Goal: Task Accomplishment & Management: Use online tool/utility

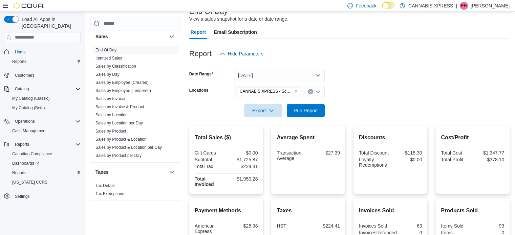
scroll to position [49, 0]
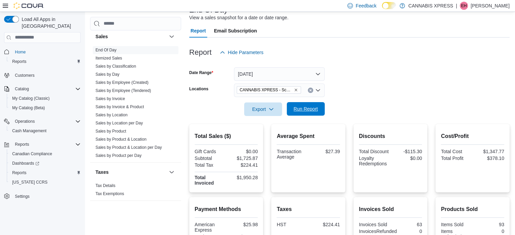
click at [295, 113] on span "Run Report" at bounding box center [306, 109] width 30 height 14
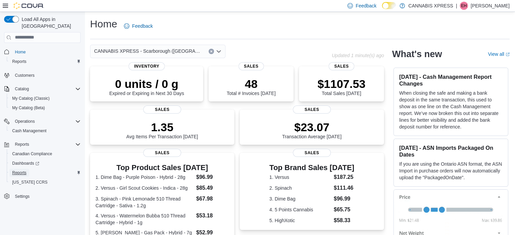
click at [24, 170] on span "Reports" at bounding box center [19, 172] width 14 height 5
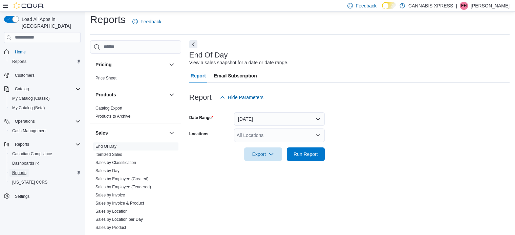
scroll to position [467, 0]
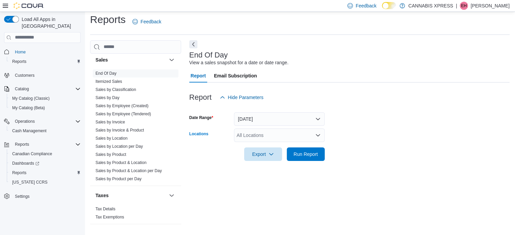
click at [288, 139] on div "All Locations" at bounding box center [279, 136] width 91 height 14
type input "**"
click at [299, 144] on span "CANNABIS XPRESS - Scarborough ([GEOGRAPHIC_DATA])" at bounding box center [314, 147] width 130 height 7
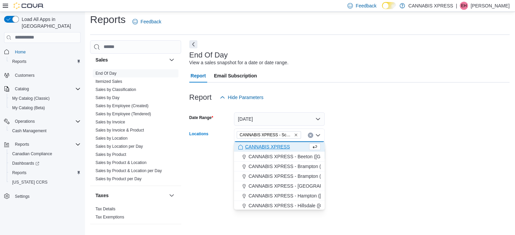
click at [360, 154] on form "Date Range Today Locations CANNABIS XPRESS - Scarborough (Steeles Avenue) Combo…" at bounding box center [349, 132] width 320 height 57
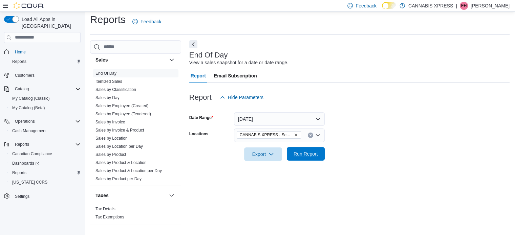
click at [320, 152] on span "Run Report" at bounding box center [306, 154] width 30 height 14
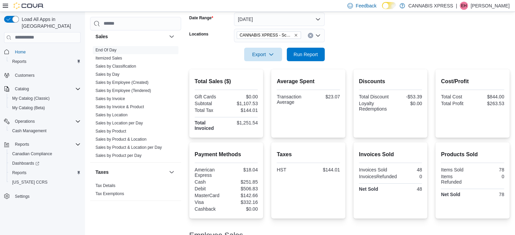
scroll to position [103, 0]
